Goal: Information Seeking & Learning: Learn about a topic

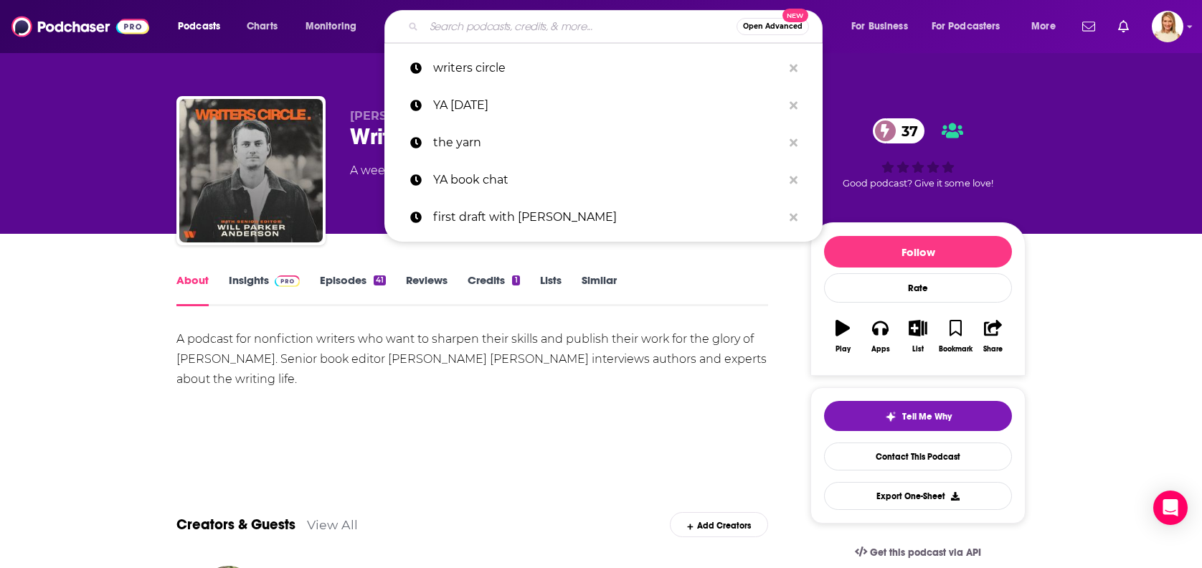
click at [514, 25] on input "Search podcasts, credits, & more..." at bounding box center [580, 26] width 313 height 23
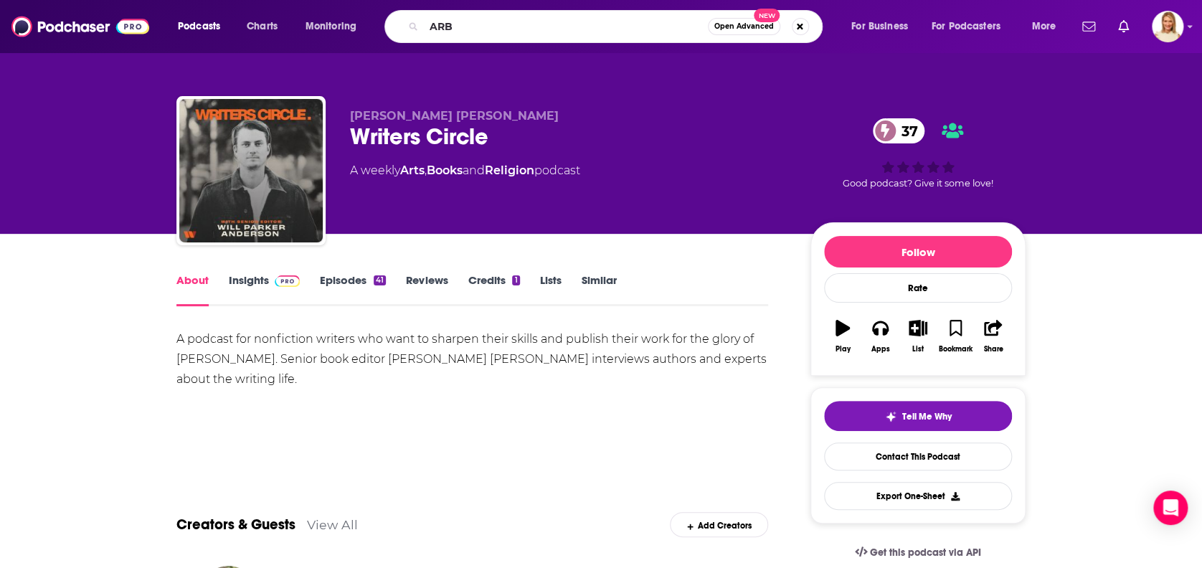
type input "ARB"
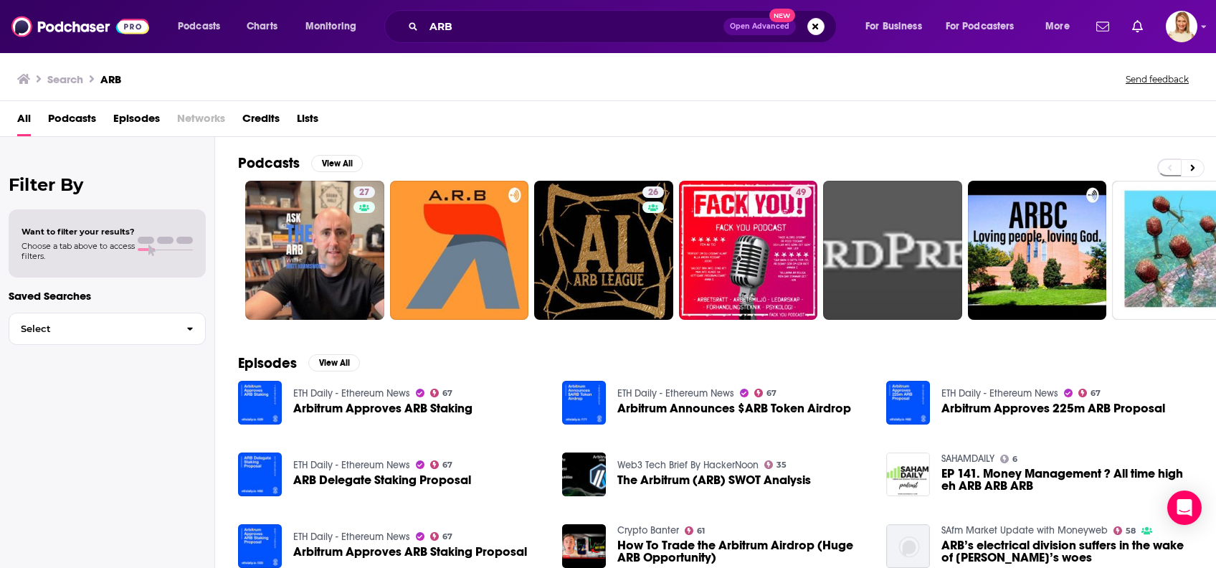
click at [66, 117] on span "Podcasts" at bounding box center [72, 121] width 48 height 29
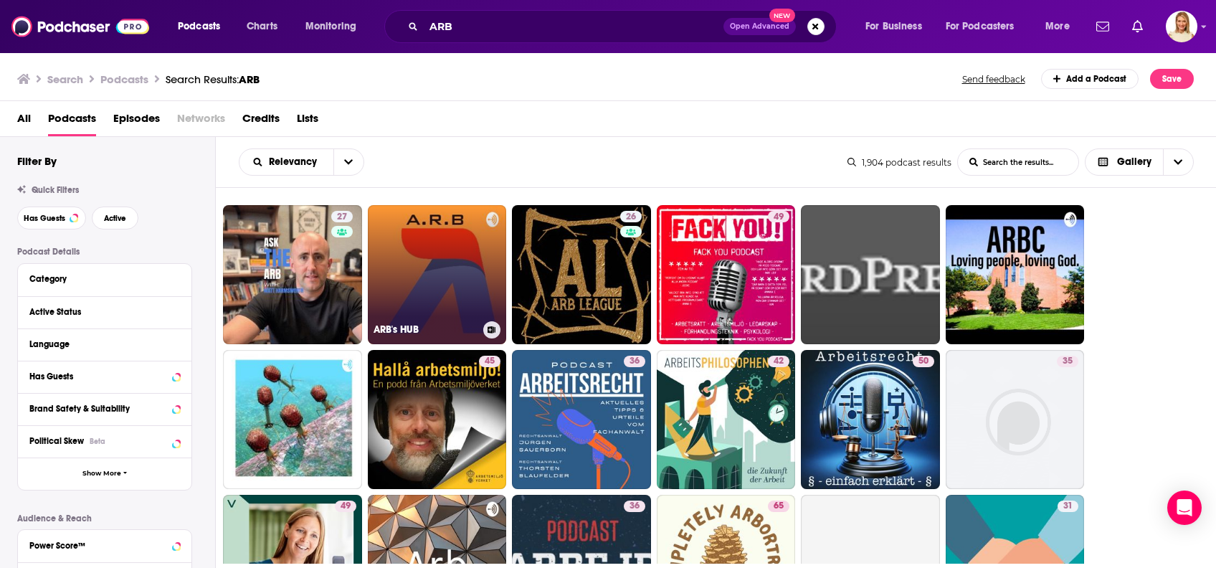
click at [443, 280] on link "ARB's HUB" at bounding box center [437, 274] width 139 height 139
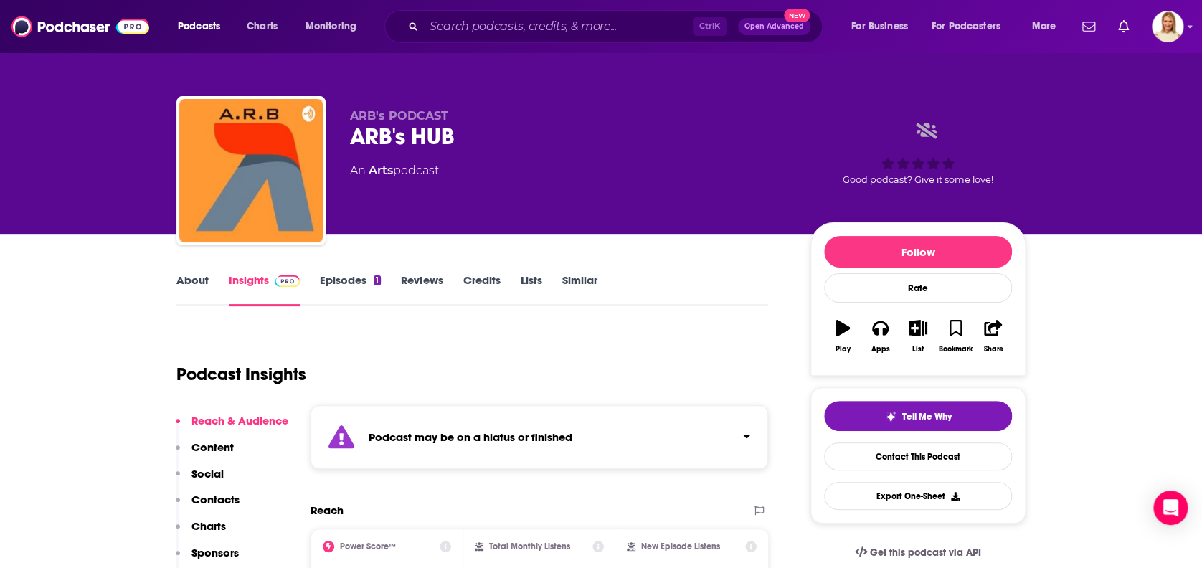
click at [199, 275] on link "About" at bounding box center [192, 289] width 32 height 33
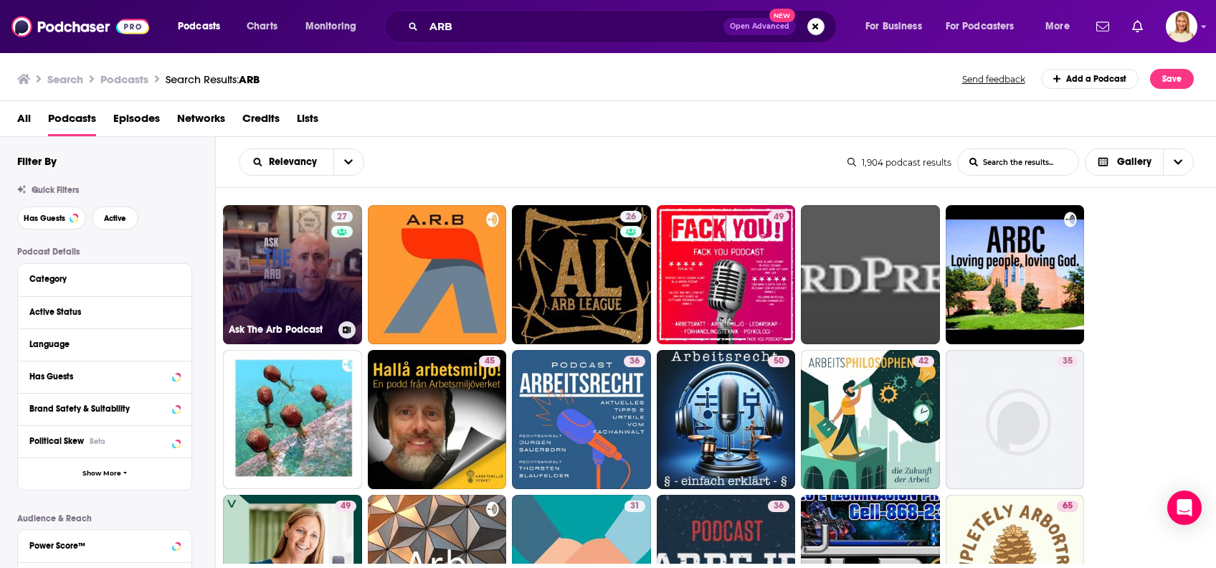
click at [299, 245] on link "27 Ask The Arb Podcast" at bounding box center [292, 274] width 139 height 139
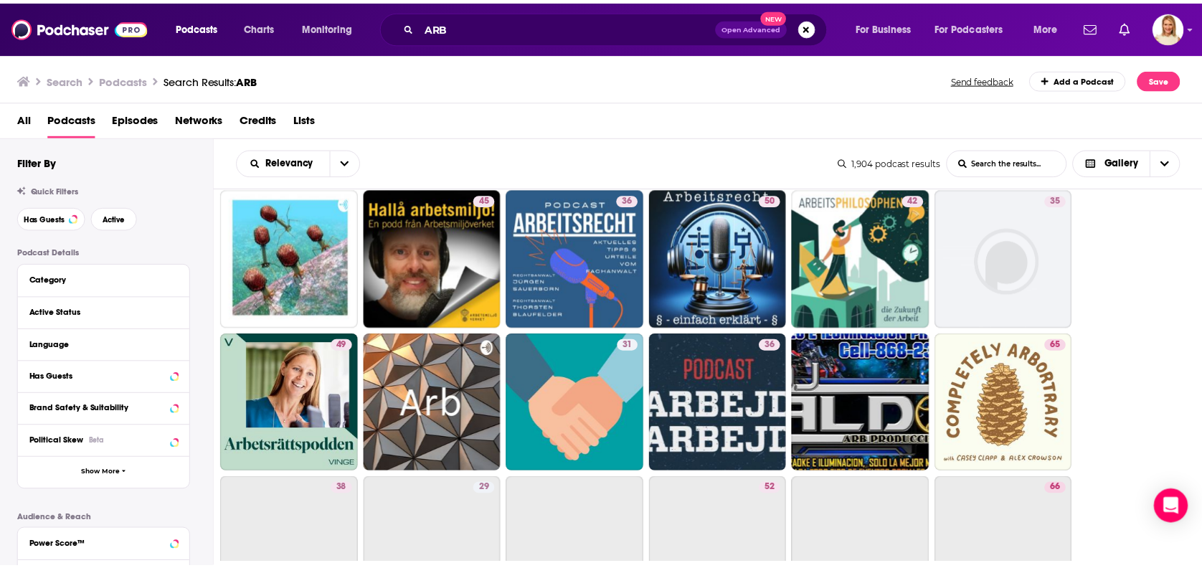
scroll to position [287, 0]
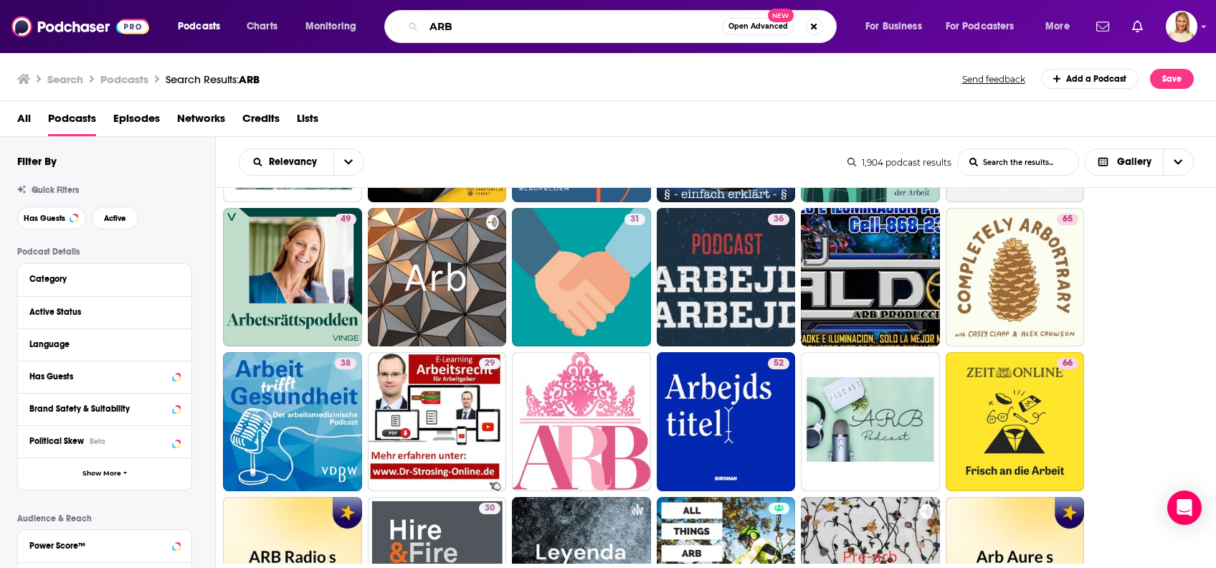
click at [526, 29] on input "ARB" at bounding box center [573, 26] width 298 height 23
type input "ARB [DEMOGRAPHIC_DATA]"
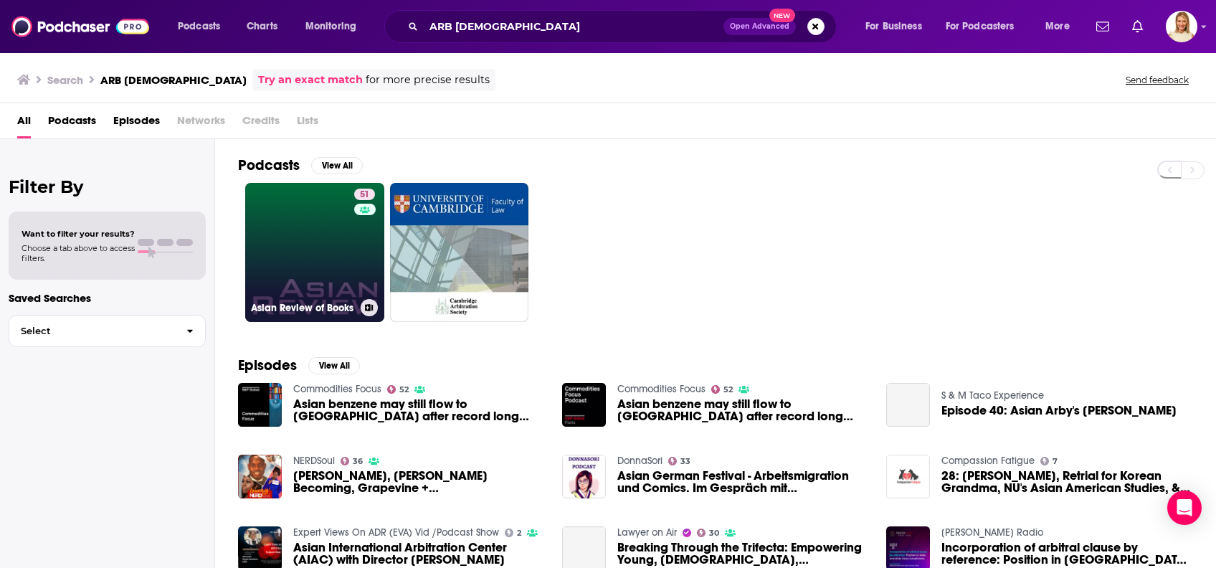
click at [359, 250] on div "51" at bounding box center [366, 244] width 24 height 110
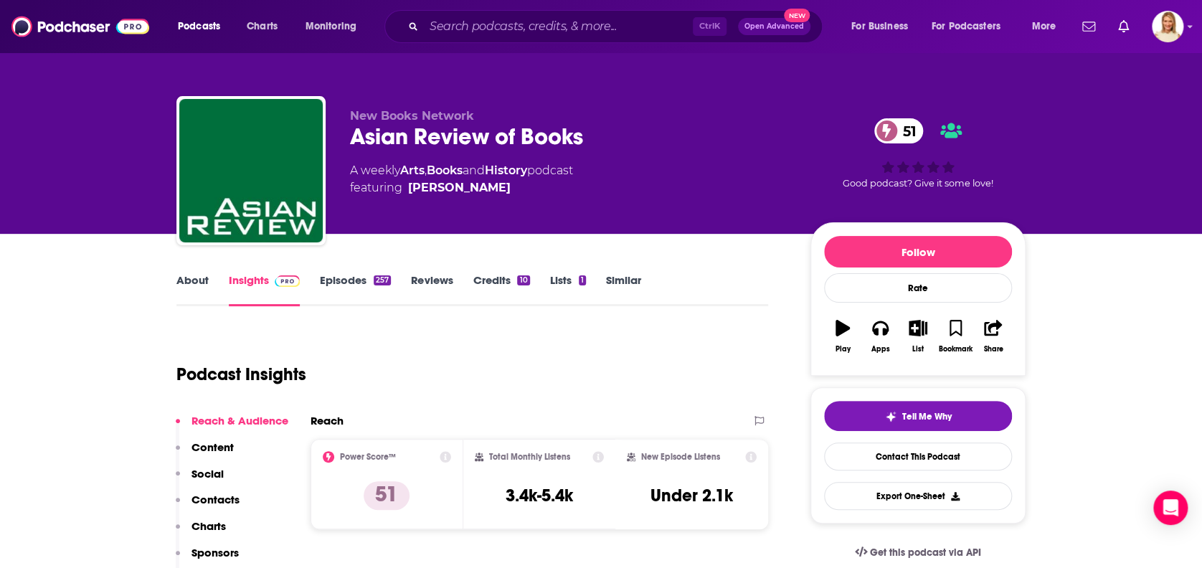
click at [192, 279] on link "About" at bounding box center [192, 289] width 32 height 33
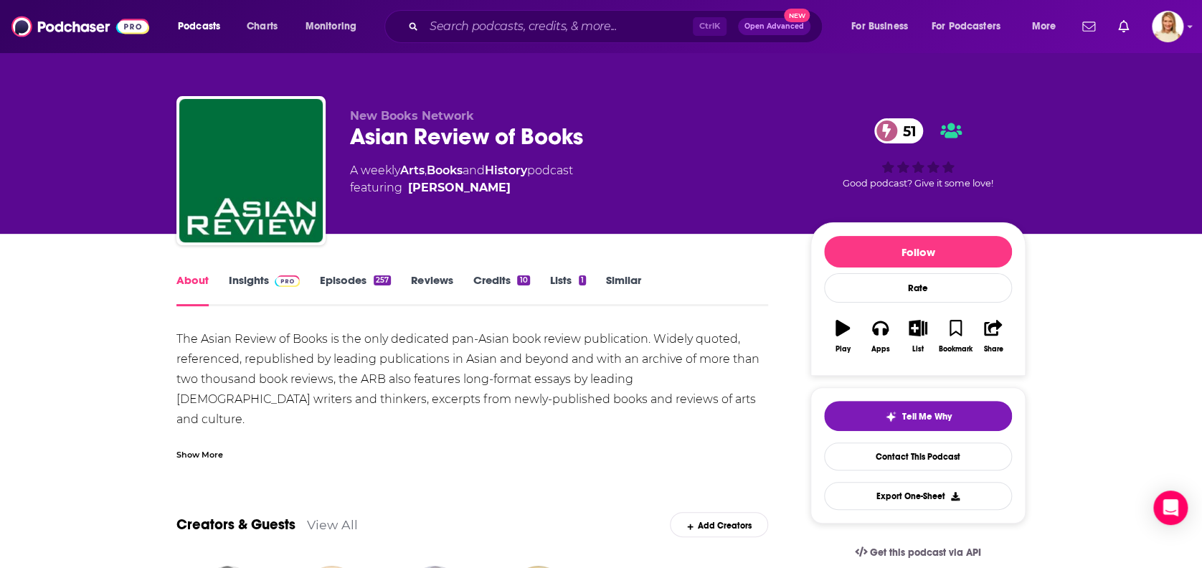
click at [259, 275] on link "Insights" at bounding box center [264, 289] width 71 height 33
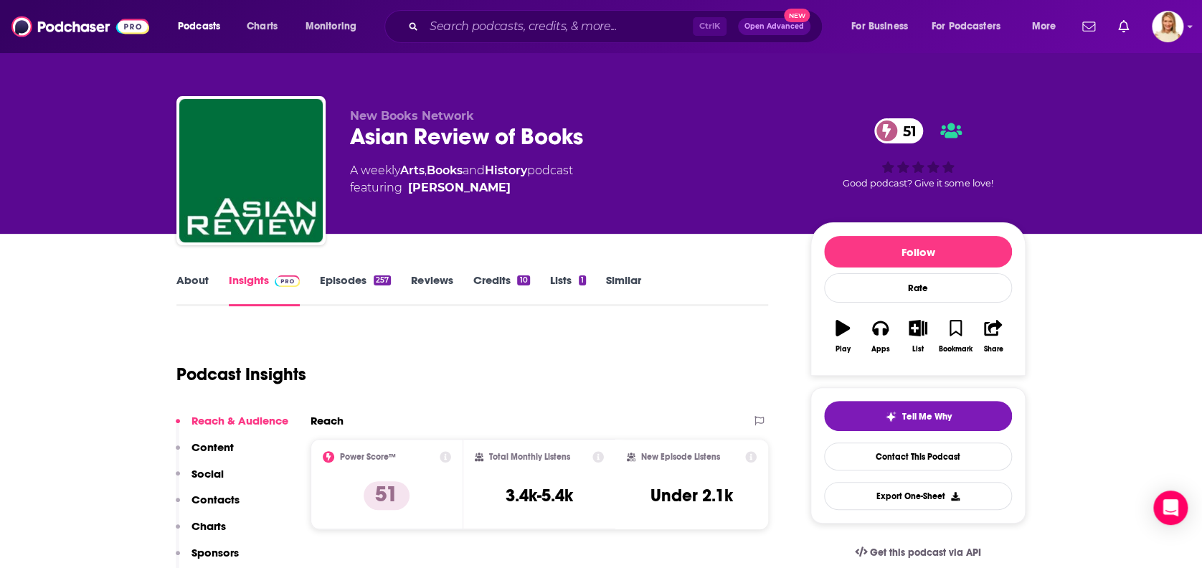
click at [360, 279] on link "Episodes 257" at bounding box center [355, 289] width 71 height 33
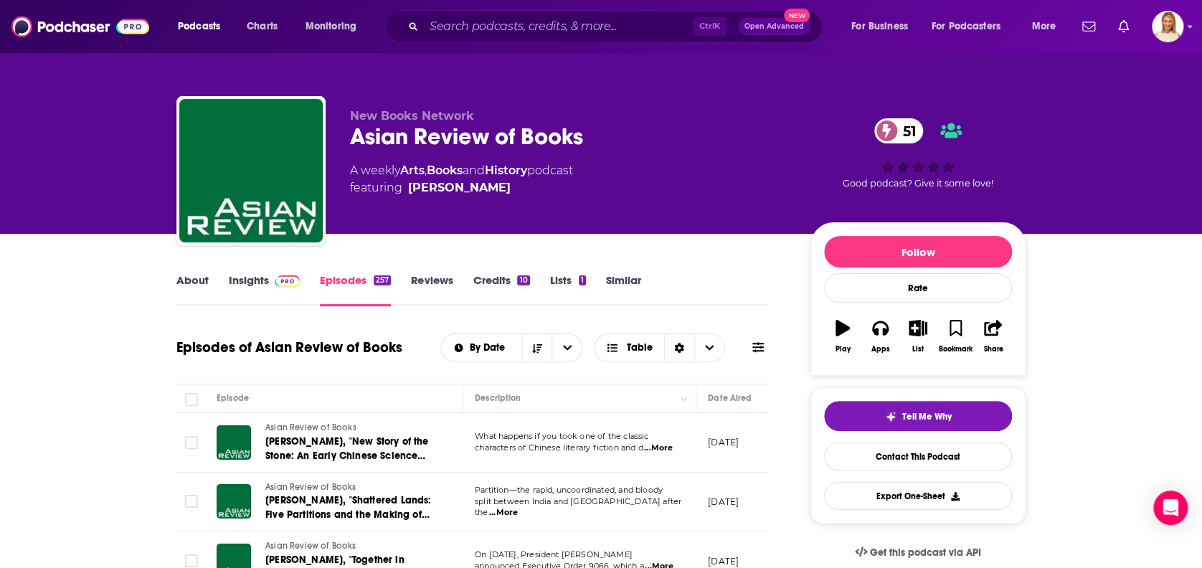
click at [660, 445] on span "...More" at bounding box center [658, 447] width 29 height 11
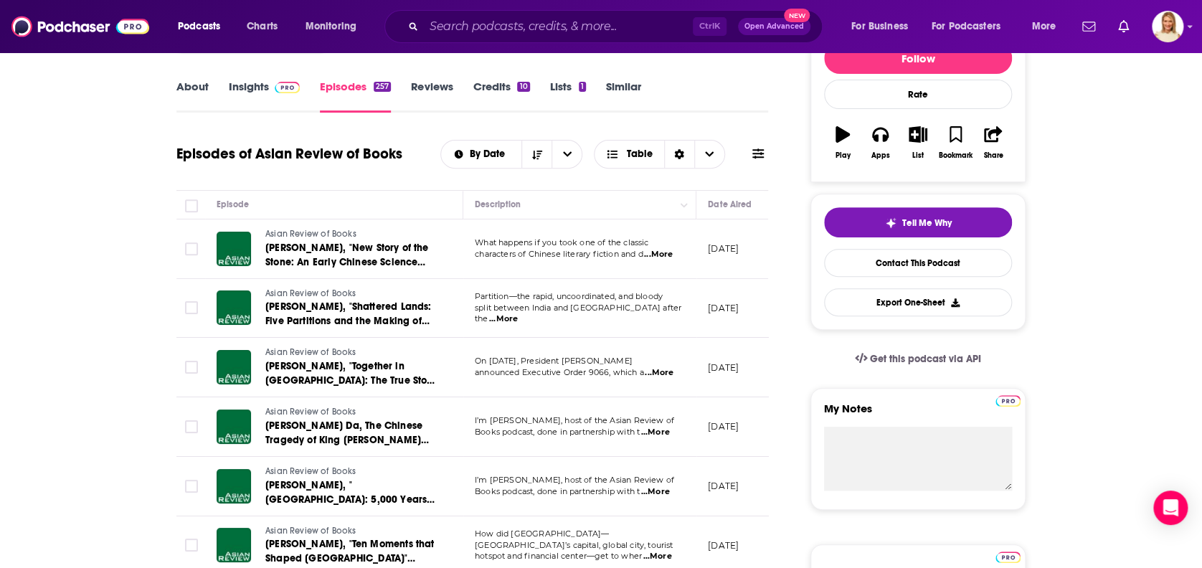
scroll to position [287, 0]
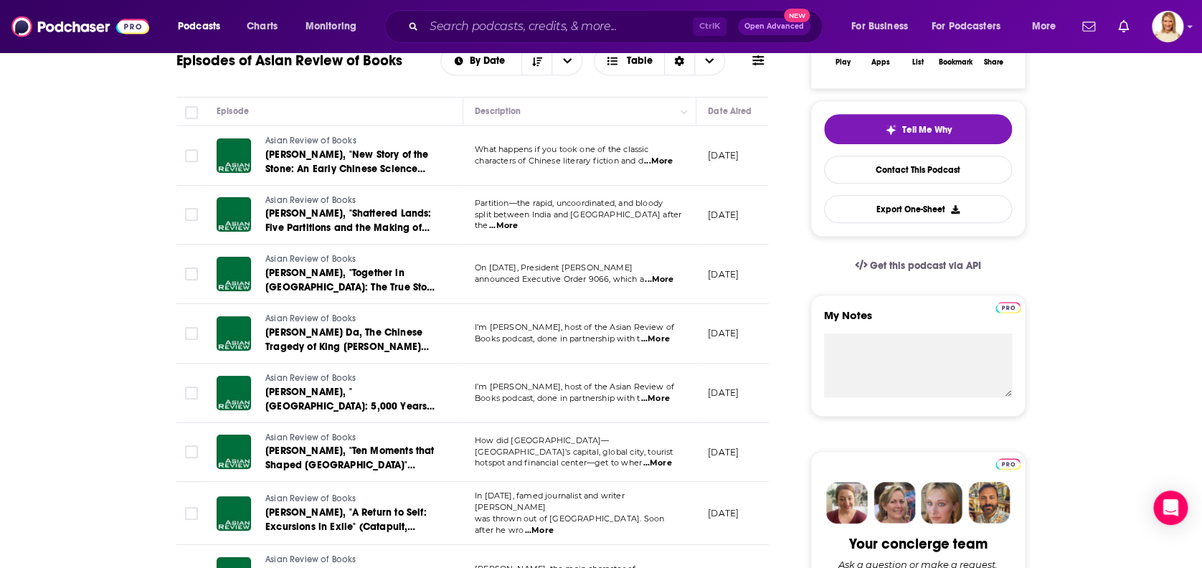
click at [666, 394] on span "...More" at bounding box center [655, 398] width 29 height 11
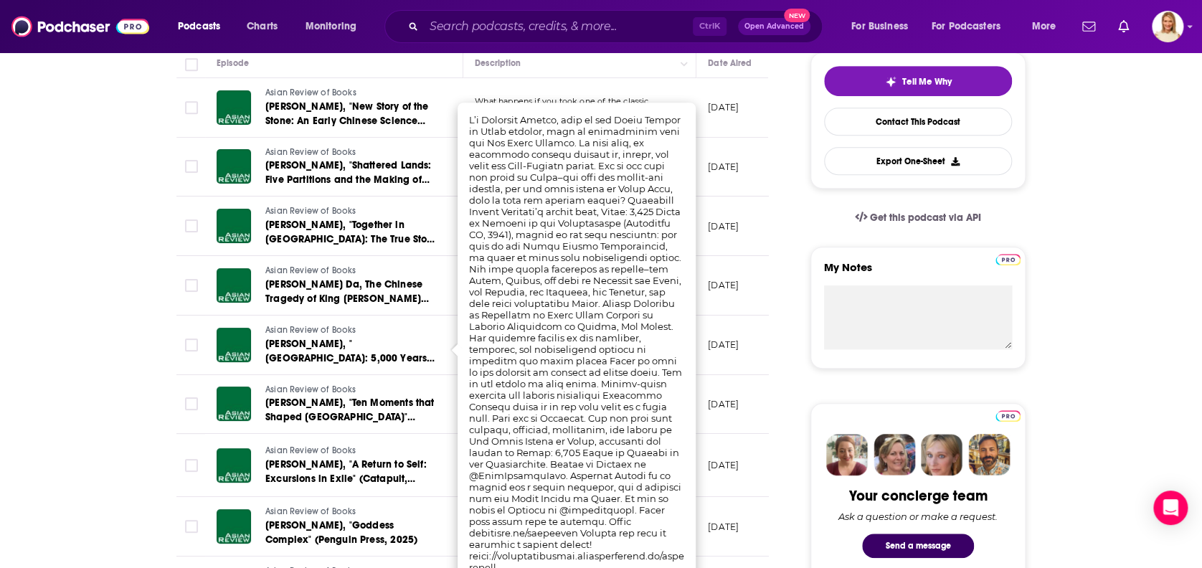
scroll to position [0, 0]
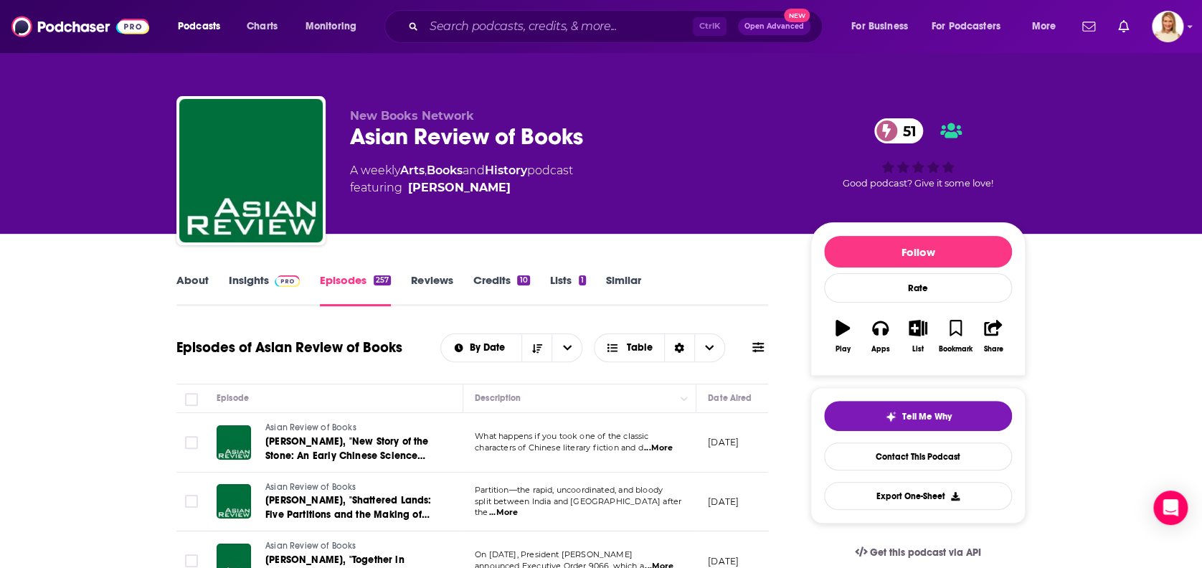
click at [271, 277] on span at bounding box center [284, 280] width 31 height 14
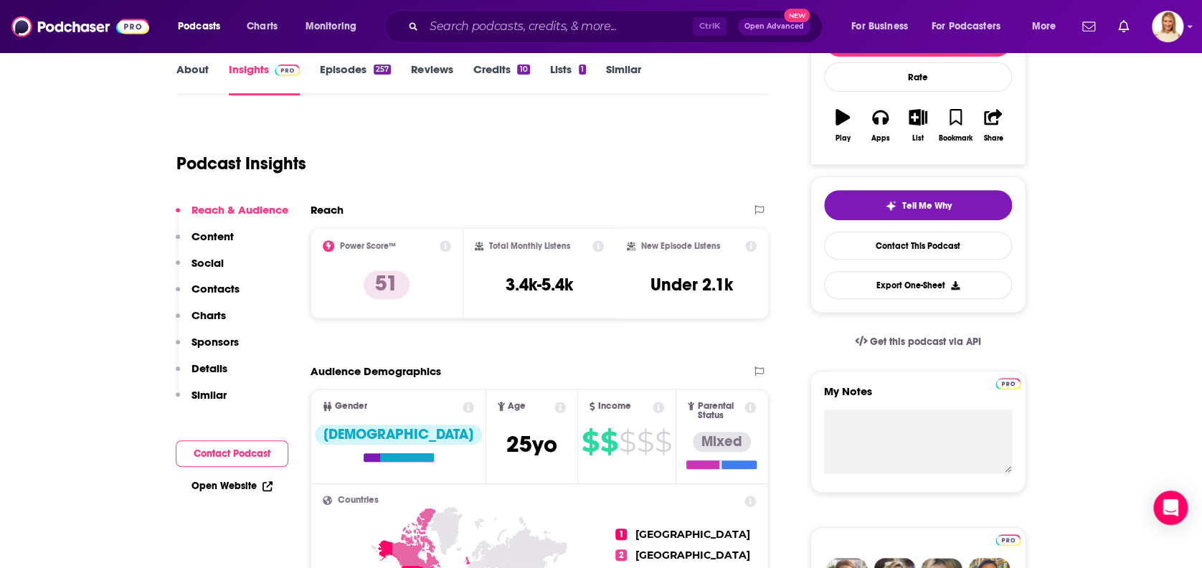
scroll to position [191, 0]
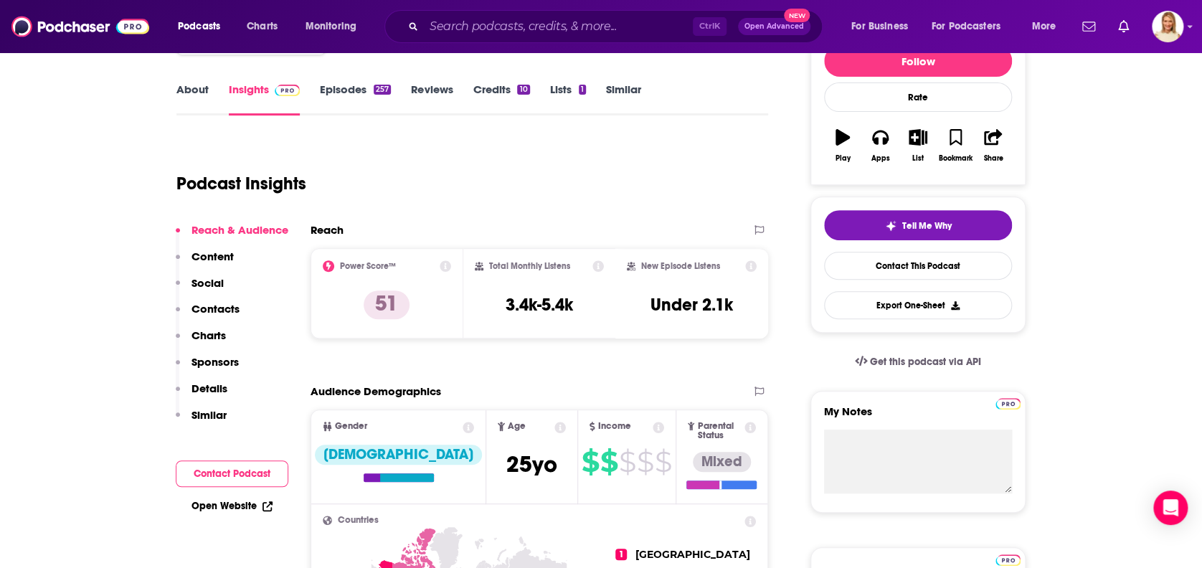
click at [194, 84] on link "About" at bounding box center [192, 98] width 32 height 33
